Goal: Task Accomplishment & Management: Manage account settings

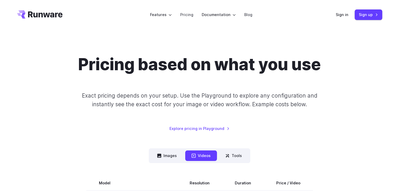
click at [62, 73] on div "Pricing based on what you use Exact pricing depends on your setup. Use the Play…" at bounding box center [199, 93] width 365 height 77
click at [293, 28] on header "Features Tasks Image generation Video generation Sonic Inference Engine™ Models…" at bounding box center [200, 14] width 378 height 29
click at [187, 13] on link "Pricing" at bounding box center [186, 15] width 13 height 6
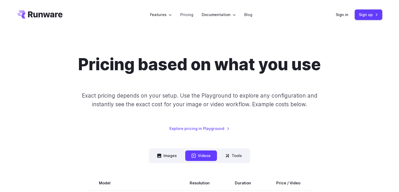
click at [81, 104] on p "Exact pricing depends on your setup. Use the Playground to explore any configur…" at bounding box center [200, 100] width 256 height 18
click at [371, 13] on link "Sign up" at bounding box center [369, 14] width 28 height 10
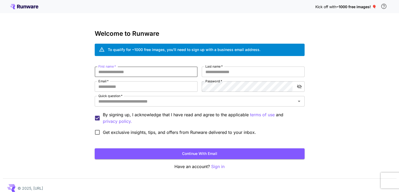
click at [142, 70] on input "First name   *" at bounding box center [146, 71] width 103 height 10
type input "******"
type input "**********"
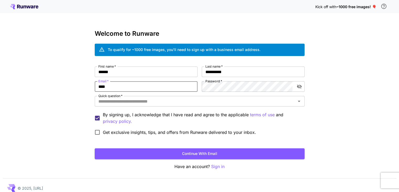
type input "**********"
click at [300, 87] on icon "toggle password visibility" at bounding box center [299, 86] width 5 height 4
click at [299, 100] on icon "Open" at bounding box center [299, 101] width 6 height 6
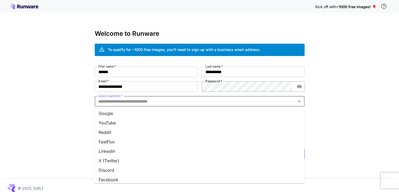
click at [222, 113] on li "Google" at bounding box center [199, 112] width 210 height 9
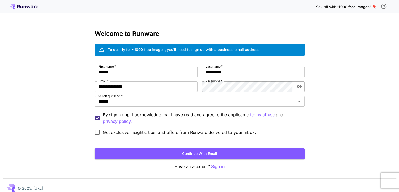
click at [126, 135] on label "Get exclusive insights, tips, and offers from Runware delivered to your inbox." at bounding box center [174, 131] width 164 height 11
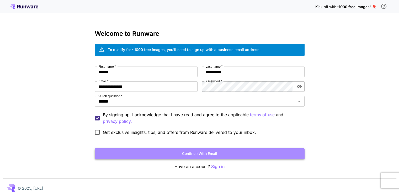
click at [202, 153] on button "Continue with email" at bounding box center [200, 153] width 210 height 11
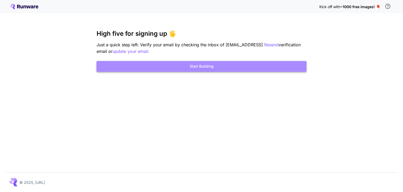
click at [205, 65] on button "Start Building" at bounding box center [202, 66] width 210 height 11
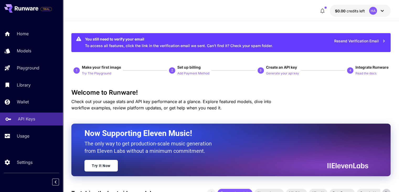
click at [25, 119] on p "API Keys" at bounding box center [26, 118] width 17 height 6
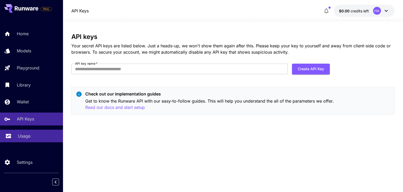
click at [30, 135] on p "Usage" at bounding box center [24, 135] width 13 height 6
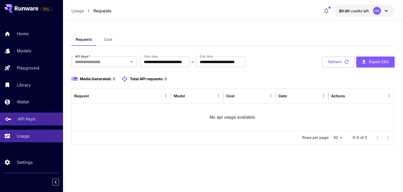
click at [30, 119] on p "API Keys" at bounding box center [26, 118] width 17 height 6
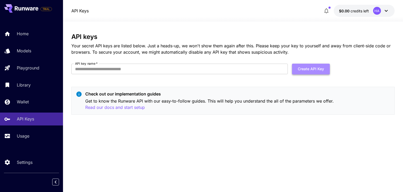
click at [313, 66] on button "Create API Key" at bounding box center [311, 68] width 38 height 11
click at [131, 68] on input "API key name   *" at bounding box center [179, 68] width 216 height 10
type input "**********"
click at [310, 67] on button "Create API Key" at bounding box center [311, 68] width 38 height 11
click at [312, 66] on button "Create API Key" at bounding box center [311, 68] width 38 height 11
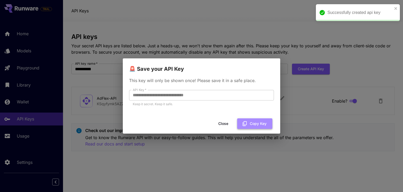
click at [259, 123] on button "Copy Key" at bounding box center [254, 123] width 35 height 11
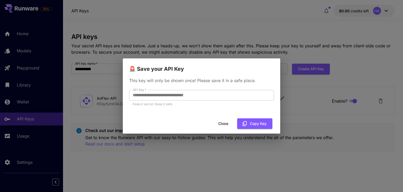
click at [225, 122] on button "Close" at bounding box center [223, 123] width 24 height 11
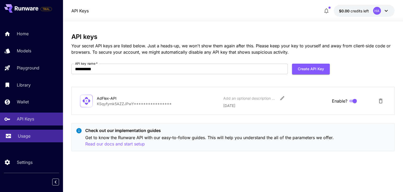
click at [25, 134] on p "Usage" at bounding box center [24, 135] width 13 height 6
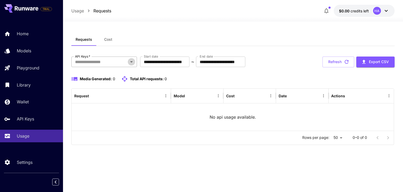
click at [131, 60] on icon "Open" at bounding box center [131, 61] width 6 height 6
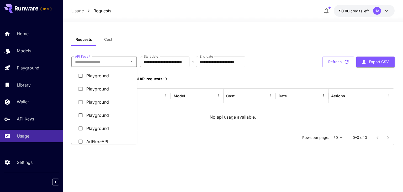
click at [94, 140] on li "AdFlex-API" at bounding box center [104, 141] width 66 height 13
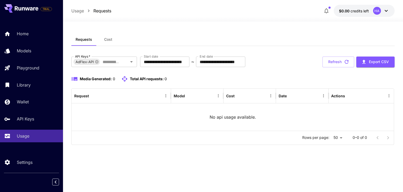
click at [386, 9] on icon at bounding box center [386, 11] width 6 height 6
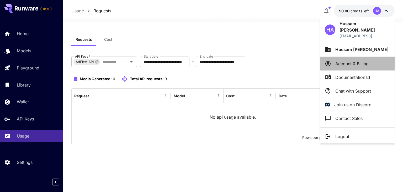
click at [359, 60] on p "Account & Billing" at bounding box center [351, 63] width 33 height 6
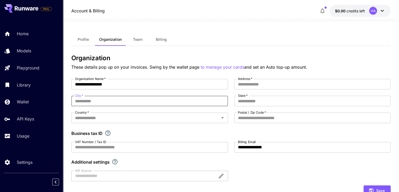
click at [129, 100] on input "City   *" at bounding box center [149, 100] width 156 height 10
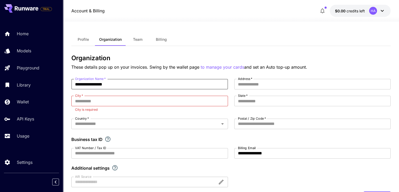
click at [121, 81] on input "**********" at bounding box center [149, 84] width 156 height 10
type input "*"
type input "******"
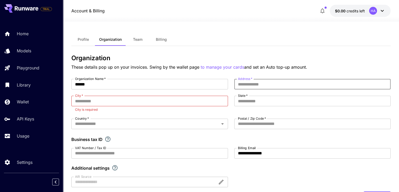
click at [271, 81] on input "Address   *" at bounding box center [312, 84] width 156 height 10
type input "*"
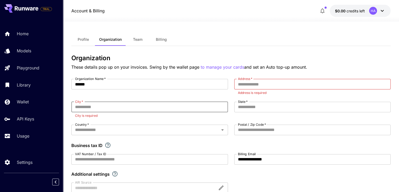
click at [163, 108] on input "City   *" at bounding box center [149, 107] width 156 height 10
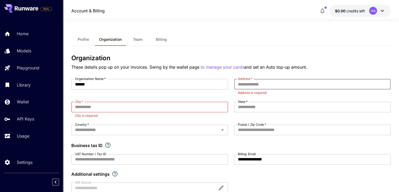
click at [265, 83] on input "Address   *" at bounding box center [312, 84] width 156 height 10
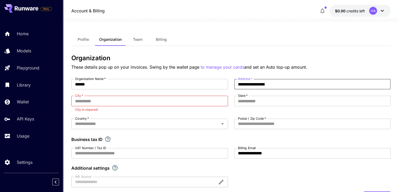
type input "**********"
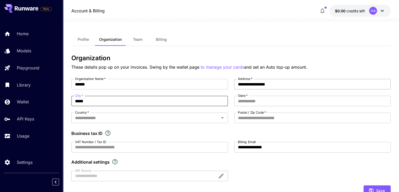
type input "*****"
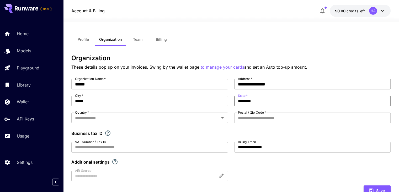
type input "********"
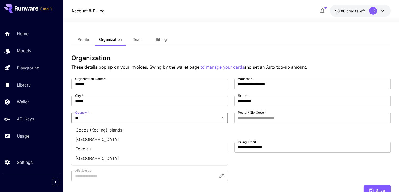
type input "*"
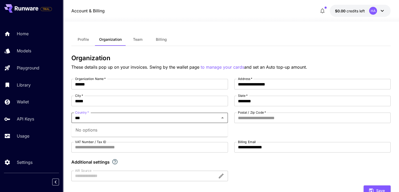
type input "**"
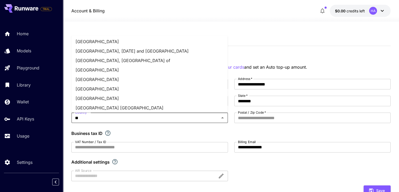
scroll to position [39, 0]
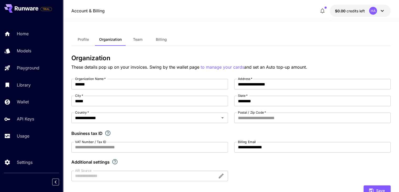
click at [369, 45] on div "Profile Organization Team Billing" at bounding box center [230, 39] width 319 height 13
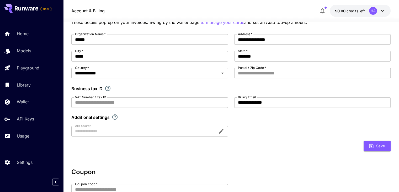
scroll to position [45, 0]
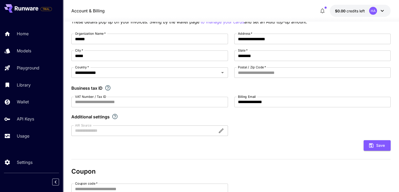
click at [274, 142] on div "Save" at bounding box center [230, 145] width 319 height 11
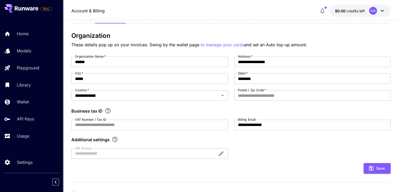
scroll to position [22, 0]
click at [378, 164] on button "Save" at bounding box center [377, 168] width 27 height 11
click at [264, 97] on input "Postal / Zip Code   *" at bounding box center [312, 95] width 156 height 10
type input "*****"
click at [379, 165] on button "Save" at bounding box center [377, 168] width 27 height 11
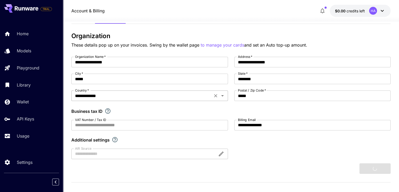
type input "******"
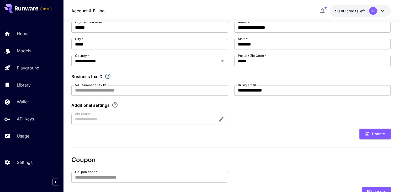
scroll to position [56, 0]
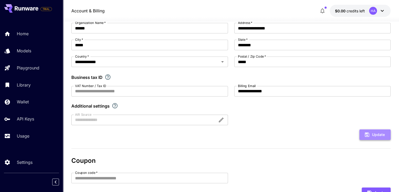
click at [373, 130] on button "Update" at bounding box center [374, 134] width 31 height 11
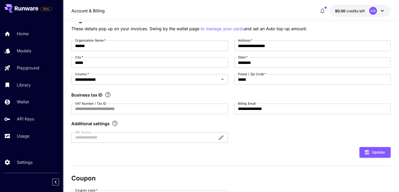
scroll to position [0, 0]
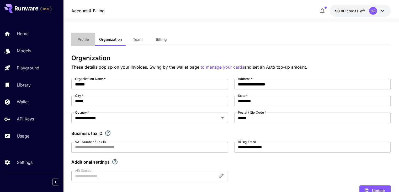
click at [83, 36] on button "Profile" at bounding box center [83, 39] width 24 height 13
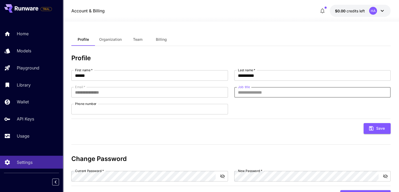
click at [241, 92] on input "Job title" at bounding box center [312, 92] width 156 height 10
type input "*"
type input "***"
click at [177, 149] on div "**********" at bounding box center [230, 129] width 319 height 150
click at [139, 38] on span "Team" at bounding box center [137, 39] width 9 height 5
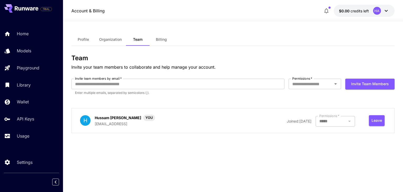
click at [162, 36] on button "Billing" at bounding box center [162, 39] width 24 height 13
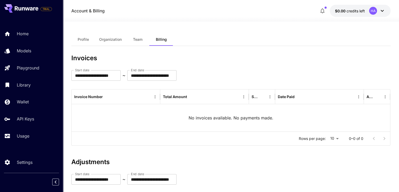
click at [382, 11] on icon at bounding box center [382, 11] width 6 height 6
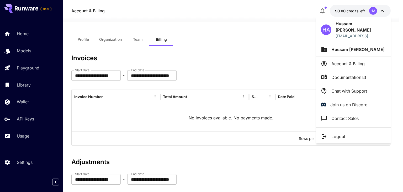
click at [250, 54] on div at bounding box center [201, 96] width 403 height 192
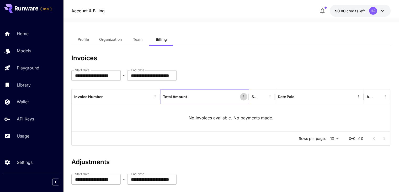
click at [244, 97] on icon "Menu" at bounding box center [243, 96] width 5 height 5
click at [155, 97] on icon "Menu" at bounding box center [155, 96] width 5 height 5
click at [195, 135] on div "Rows per page: 10 ** 0–0 of 0" at bounding box center [231, 138] width 318 height 14
click at [270, 97] on icon "Menu" at bounding box center [270, 96] width 5 height 5
click at [360, 97] on icon "Menu" at bounding box center [358, 96] width 5 height 5
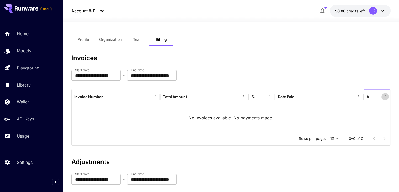
click at [385, 97] on icon "Menu" at bounding box center [385, 96] width 1 height 3
click at [304, 57] on h3 "Invoices" at bounding box center [230, 57] width 319 height 7
click at [382, 10] on icon at bounding box center [382, 11] width 6 height 6
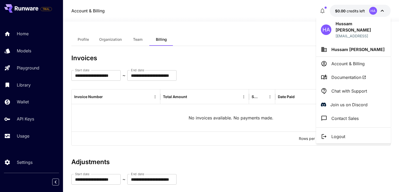
click at [346, 60] on p "Account & Billing" at bounding box center [347, 63] width 33 height 6
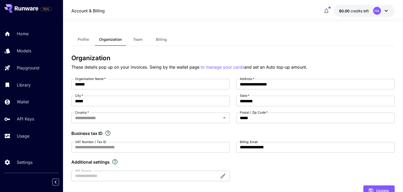
type input "**********"
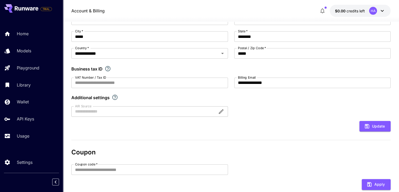
scroll to position [64, 0]
click at [206, 113] on div at bounding box center [149, 111] width 156 height 10
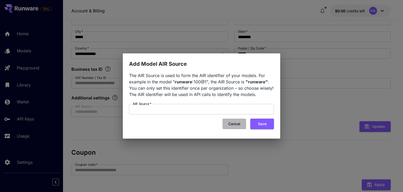
click at [233, 124] on button "Cancel" at bounding box center [234, 123] width 24 height 11
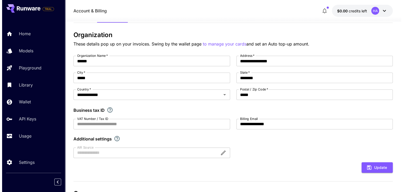
scroll to position [0, 0]
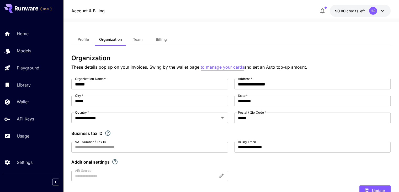
click at [222, 67] on p "to manage your cards" at bounding box center [223, 67] width 44 height 7
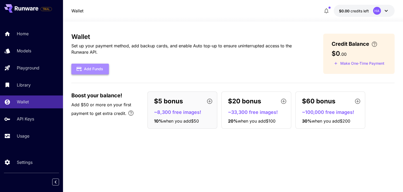
click at [93, 66] on button "Add Funds" at bounding box center [90, 68] width 38 height 11
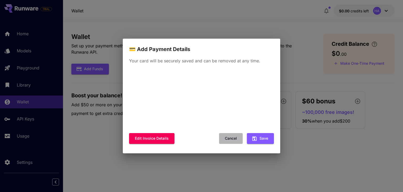
click at [234, 138] on button "Cancel" at bounding box center [231, 138] width 24 height 11
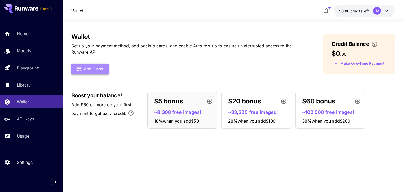
click at [95, 72] on button "Add Funds" at bounding box center [90, 68] width 38 height 11
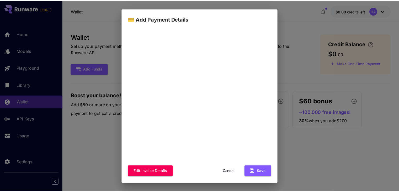
scroll to position [35, 0]
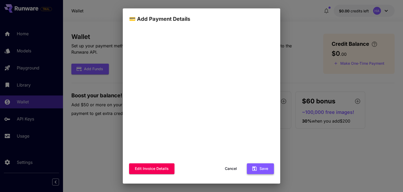
click at [254, 166] on button "Save" at bounding box center [260, 168] width 27 height 11
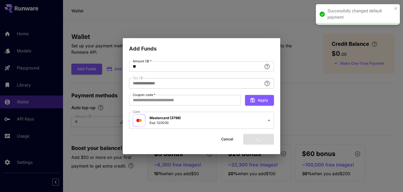
type input "****"
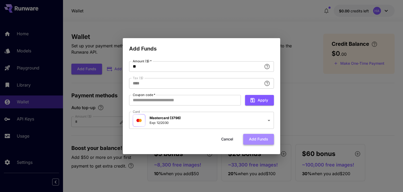
click at [262, 137] on button "Add funds" at bounding box center [258, 139] width 31 height 11
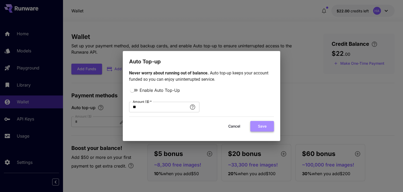
click at [261, 122] on button "Save" at bounding box center [262, 126] width 24 height 11
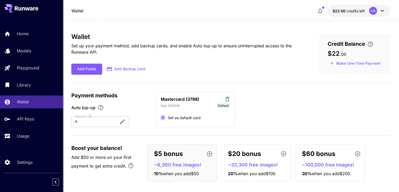
click at [94, 121] on div at bounding box center [92, 121] width 43 height 10
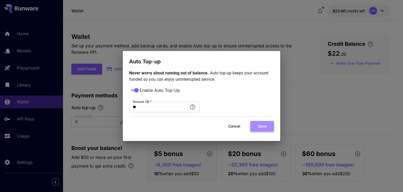
click at [265, 125] on button "Save" at bounding box center [262, 126] width 24 height 11
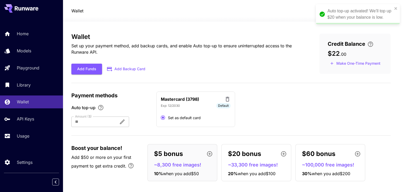
type input "**"
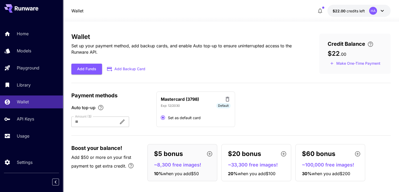
click at [382, 9] on icon at bounding box center [382, 11] width 6 height 6
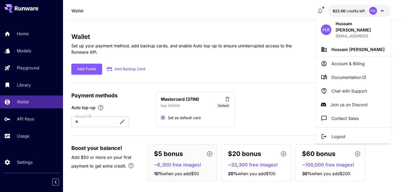
click at [283, 92] on div at bounding box center [201, 96] width 403 height 192
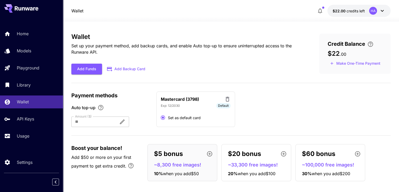
click at [382, 9] on icon at bounding box center [382, 11] width 6 height 6
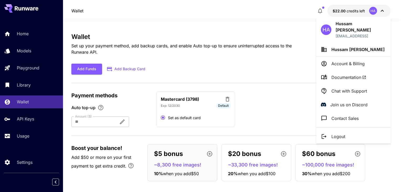
click at [277, 27] on div at bounding box center [201, 96] width 403 height 192
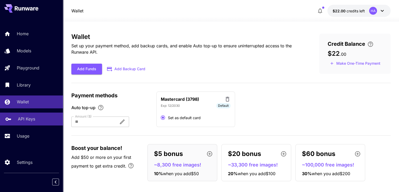
click at [25, 118] on p "API Keys" at bounding box center [26, 118] width 17 height 6
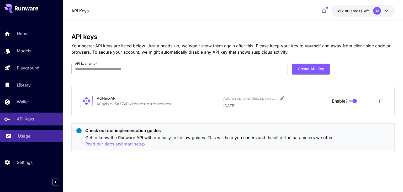
click at [28, 134] on p "Usage" at bounding box center [24, 135] width 13 height 6
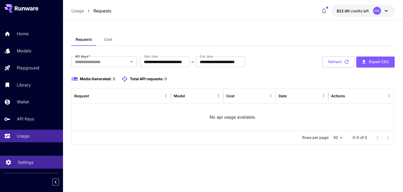
click at [27, 160] on p "Settings" at bounding box center [26, 162] width 16 height 6
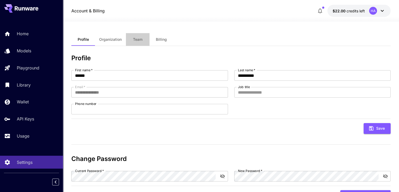
click at [139, 40] on span "Team" at bounding box center [137, 39] width 9 height 5
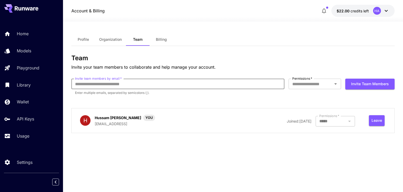
click at [173, 86] on input "Invite team members by email   *" at bounding box center [177, 83] width 213 height 10
type input "*"
paste input "**********"
type input "**********"
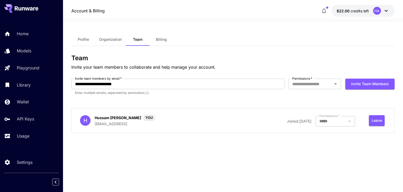
click at [203, 106] on div "**********" at bounding box center [232, 95] width 323 height 83
click at [191, 93] on p "Enter multiple emails, separated by semicolons (;)." at bounding box center [177, 92] width 205 height 5
click at [336, 82] on icon "Open" at bounding box center [335, 84] width 6 height 6
click at [302, 116] on li "Admin" at bounding box center [315, 114] width 52 height 9
click at [314, 100] on div "**********" at bounding box center [232, 95] width 323 height 83
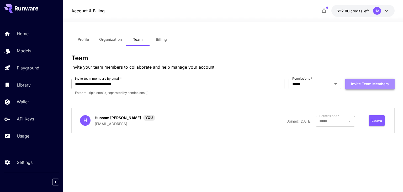
click at [364, 83] on button "Invite team members" at bounding box center [369, 83] width 49 height 11
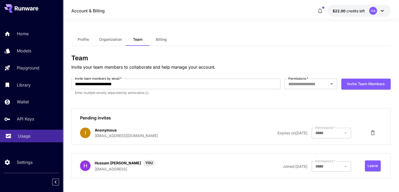
click at [28, 134] on p "Usage" at bounding box center [24, 135] width 13 height 6
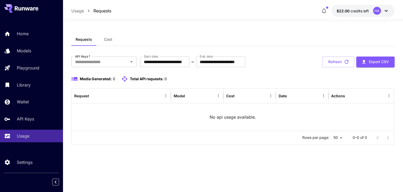
click at [387, 9] on icon at bounding box center [386, 11] width 6 height 6
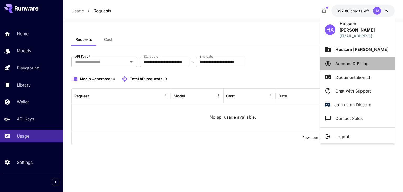
click at [364, 60] on p "Account & Billing" at bounding box center [351, 63] width 33 height 6
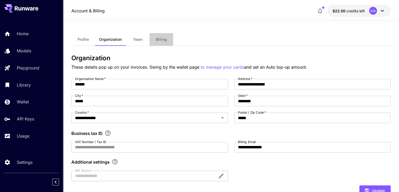
click at [165, 39] on span "Billing" at bounding box center [161, 39] width 11 height 5
